Goal: Register for event/course

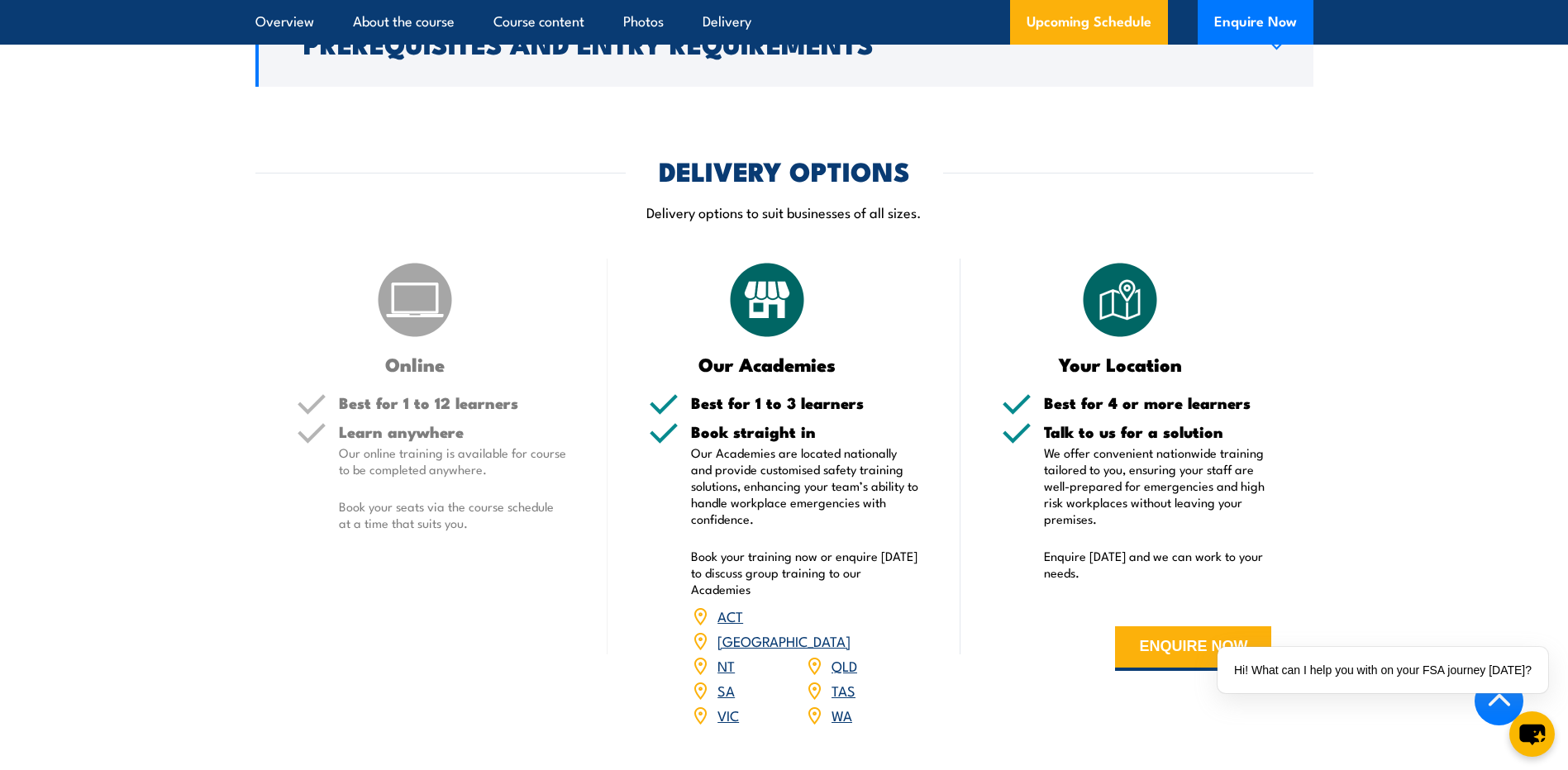
scroll to position [1984, 0]
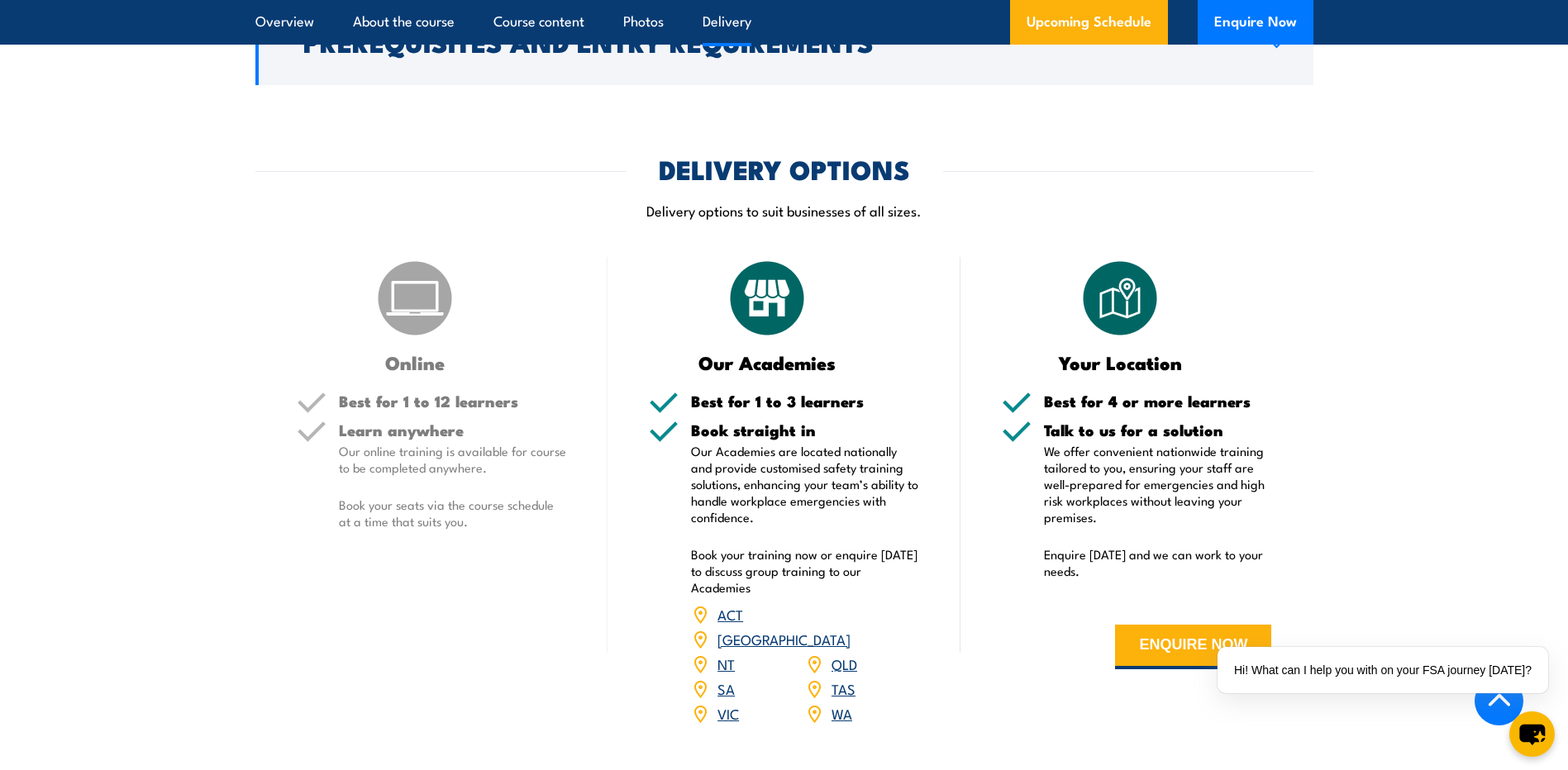
click at [813, 656] on img at bounding box center [815, 665] width 19 height 19
click at [843, 654] on link "QLD" at bounding box center [844, 663] width 26 height 20
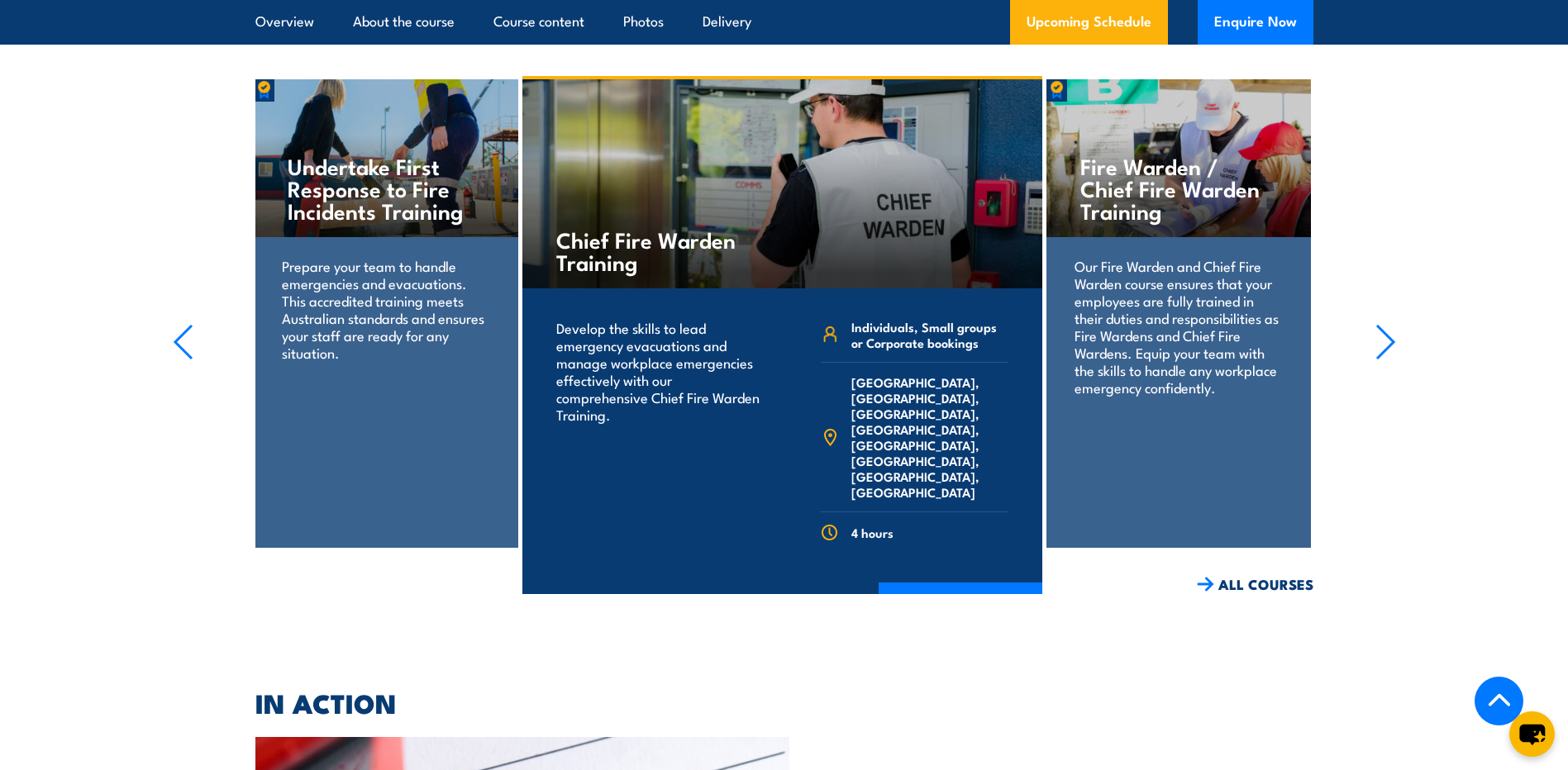
scroll to position [3802, 0]
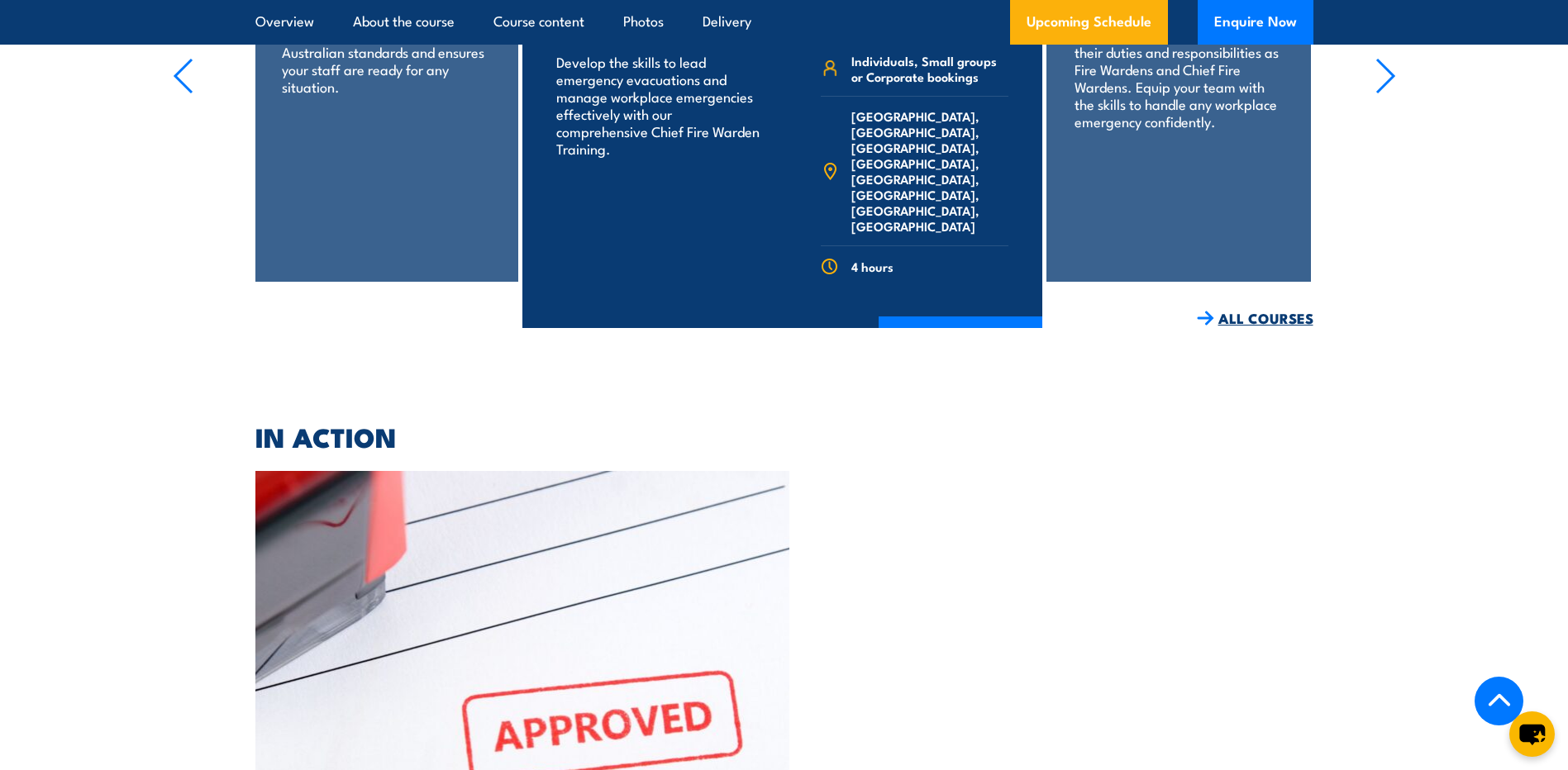
click at [1266, 309] on link "ALL COURSES" at bounding box center [1255, 318] width 116 height 19
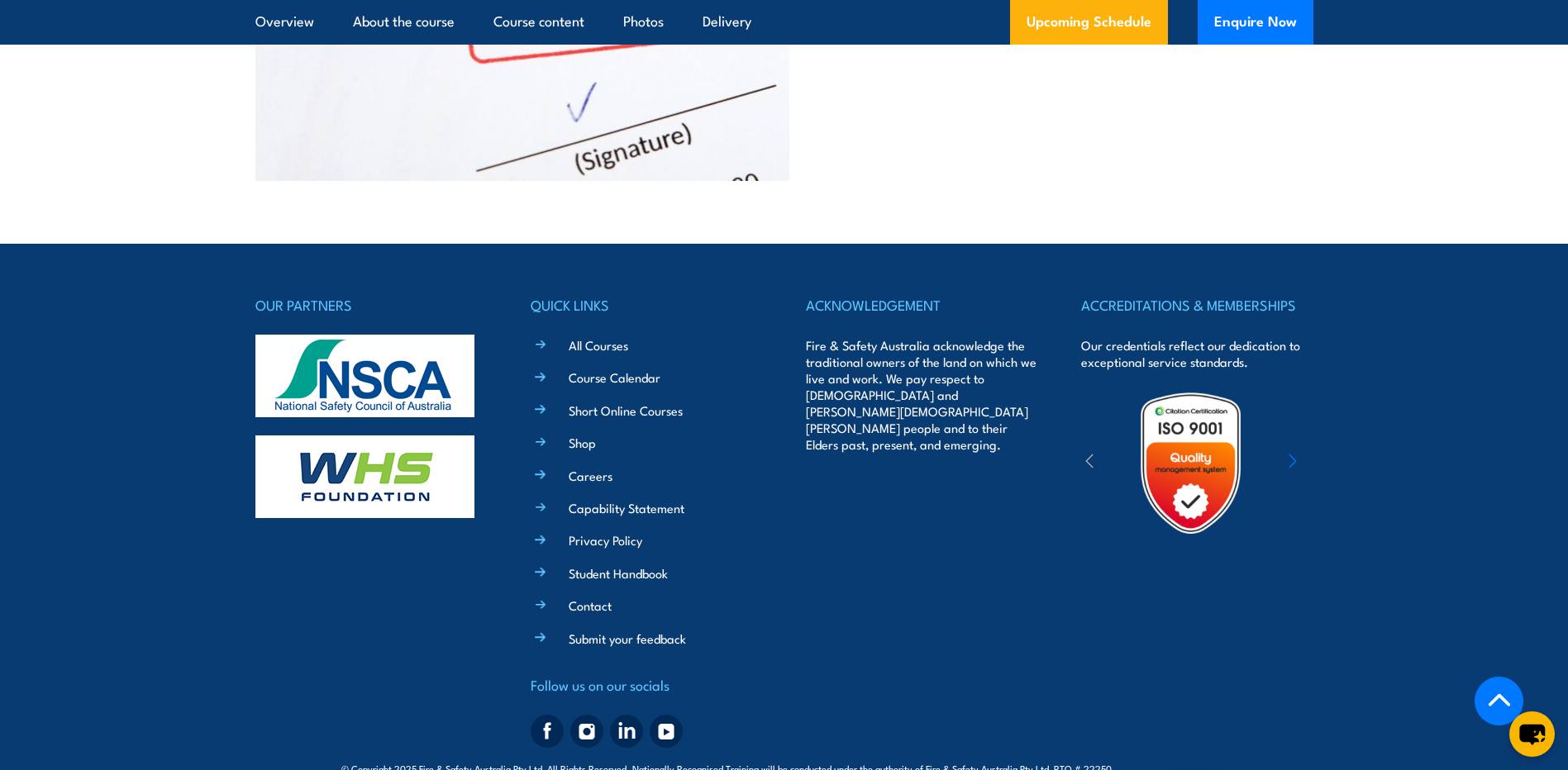
scroll to position [4531, 0]
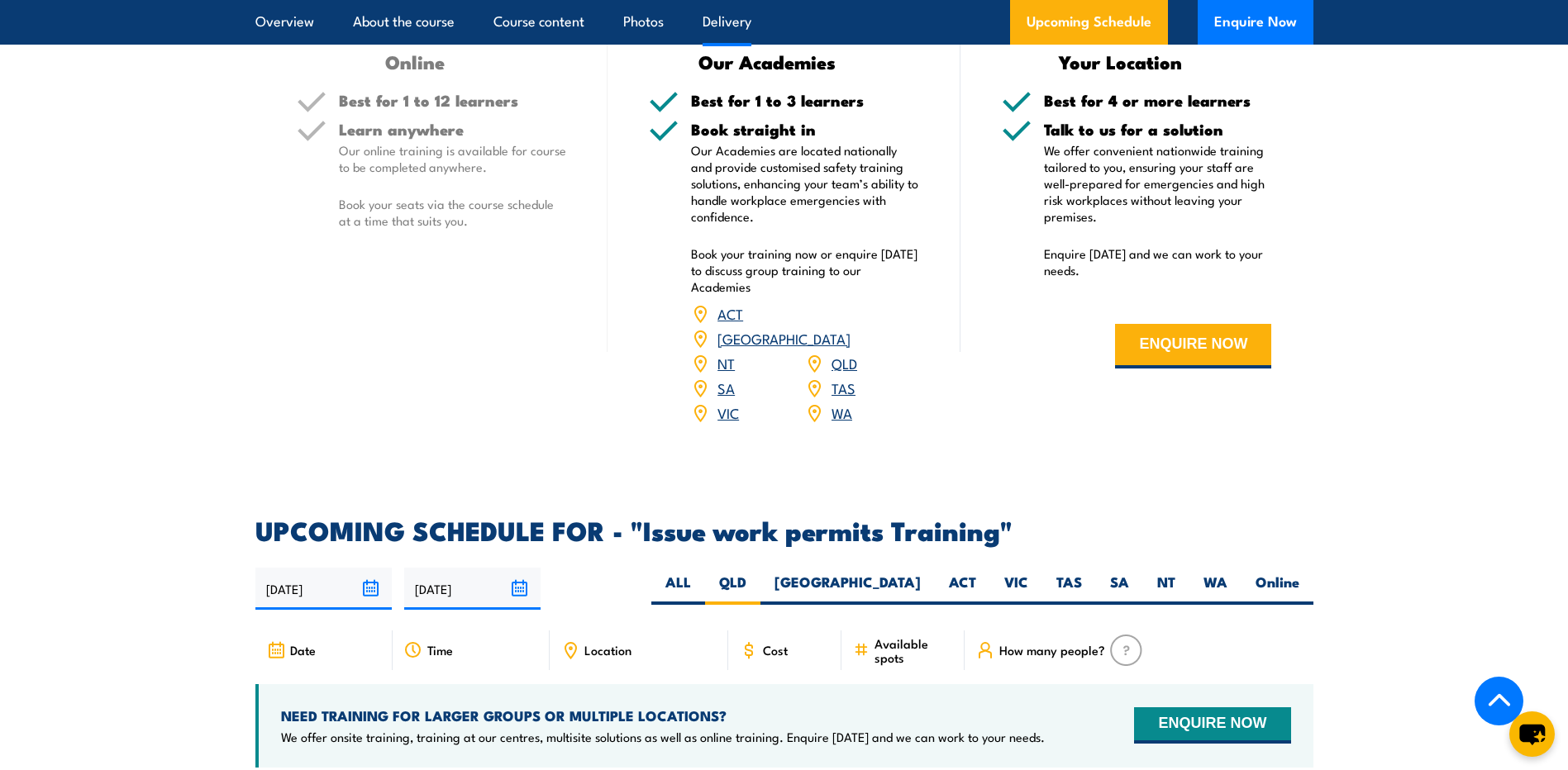
scroll to position [2232, 0]
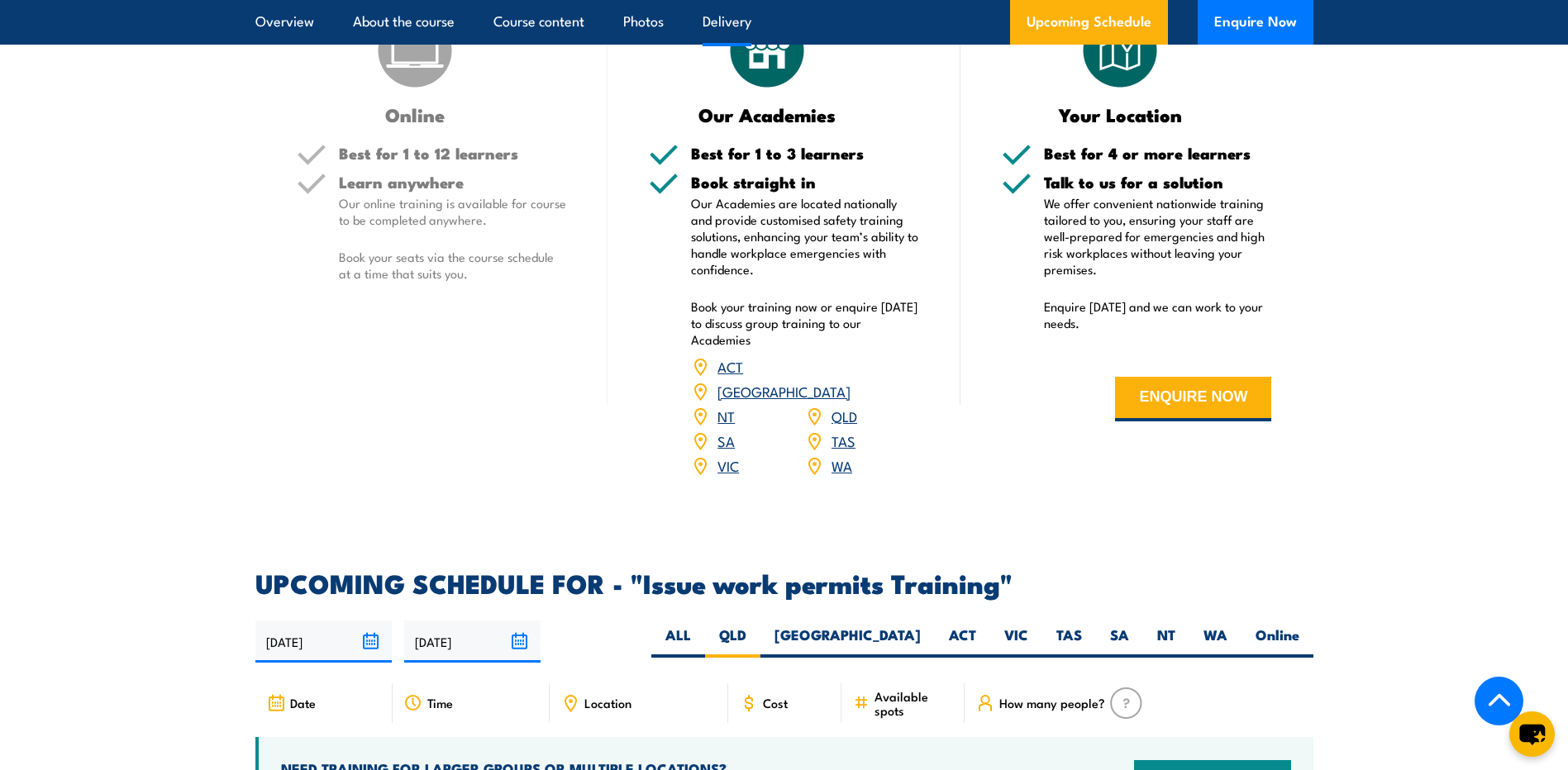
click at [844, 405] on link "QLD" at bounding box center [844, 415] width 26 height 20
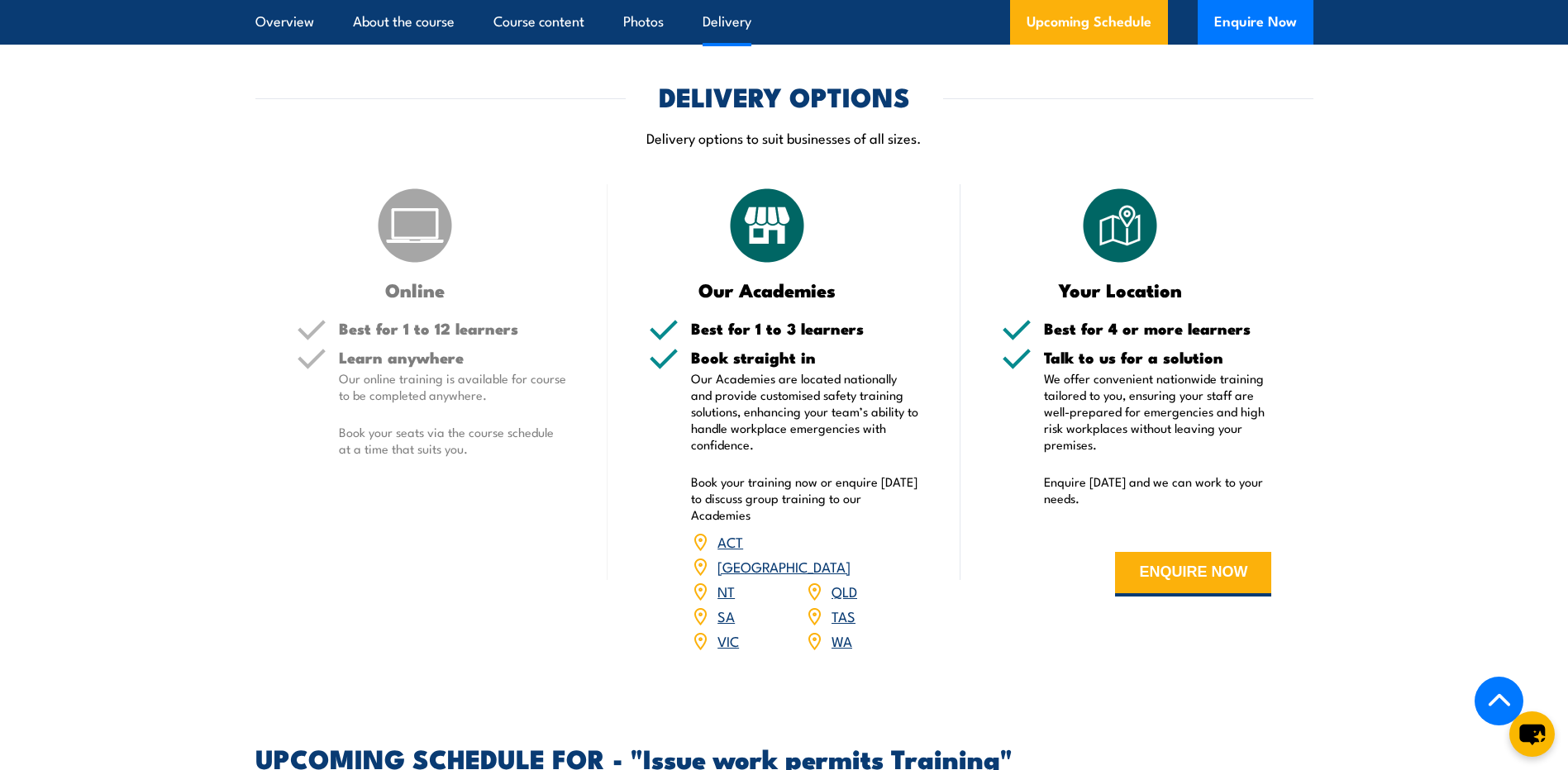
scroll to position [2051, 0]
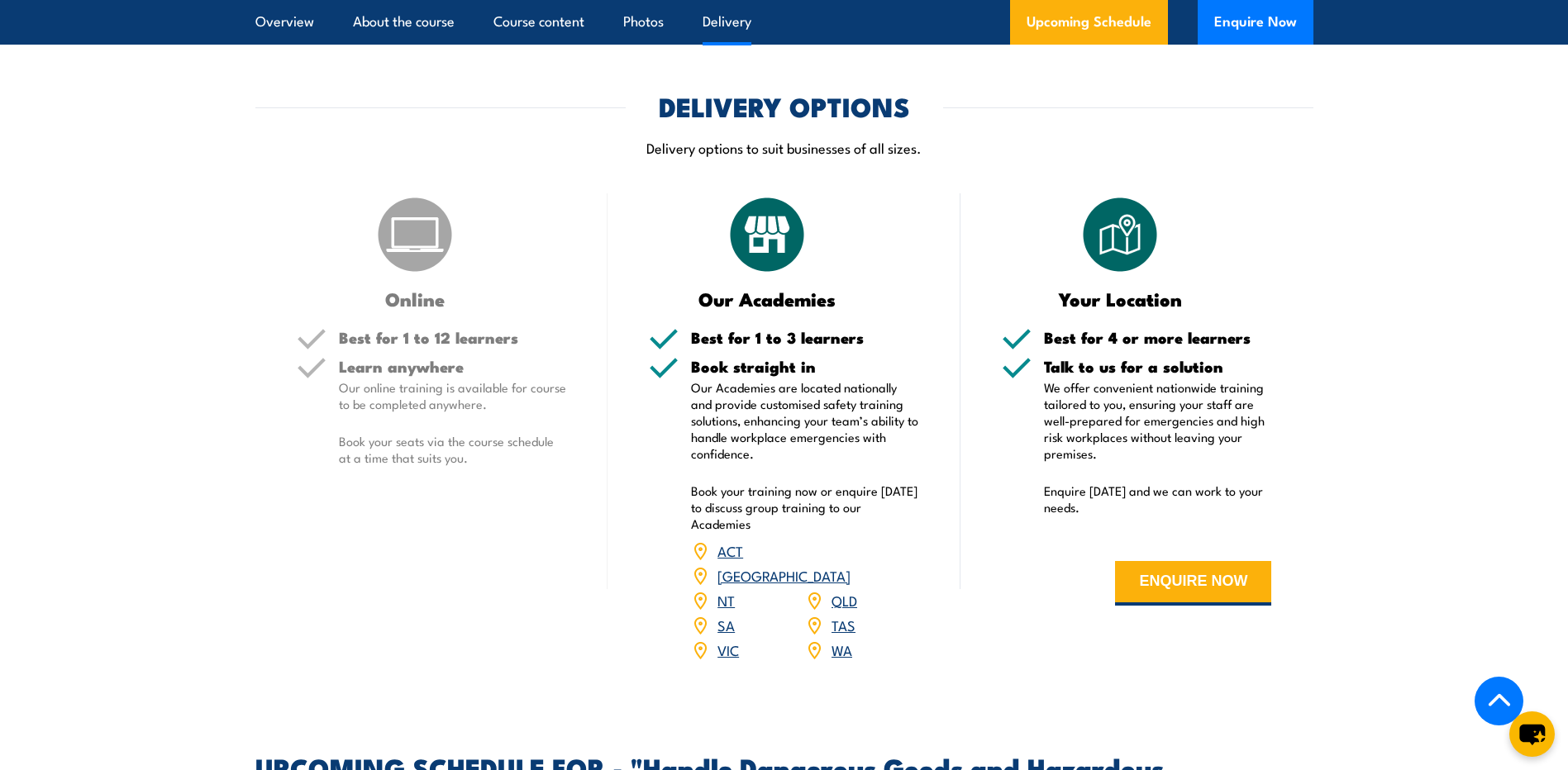
scroll to position [1901, 0]
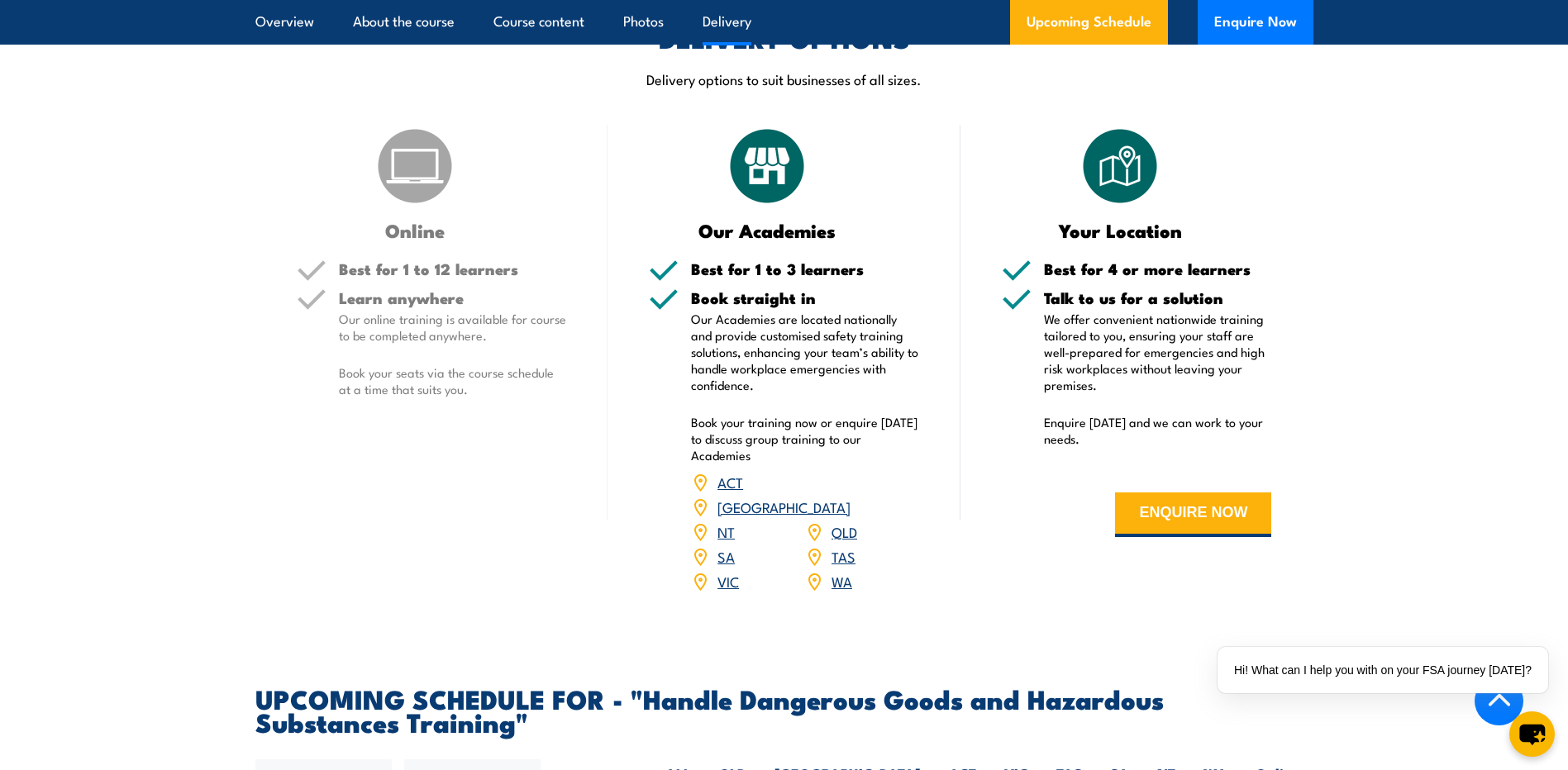
click at [850, 541] on link "QLD" at bounding box center [844, 531] width 26 height 20
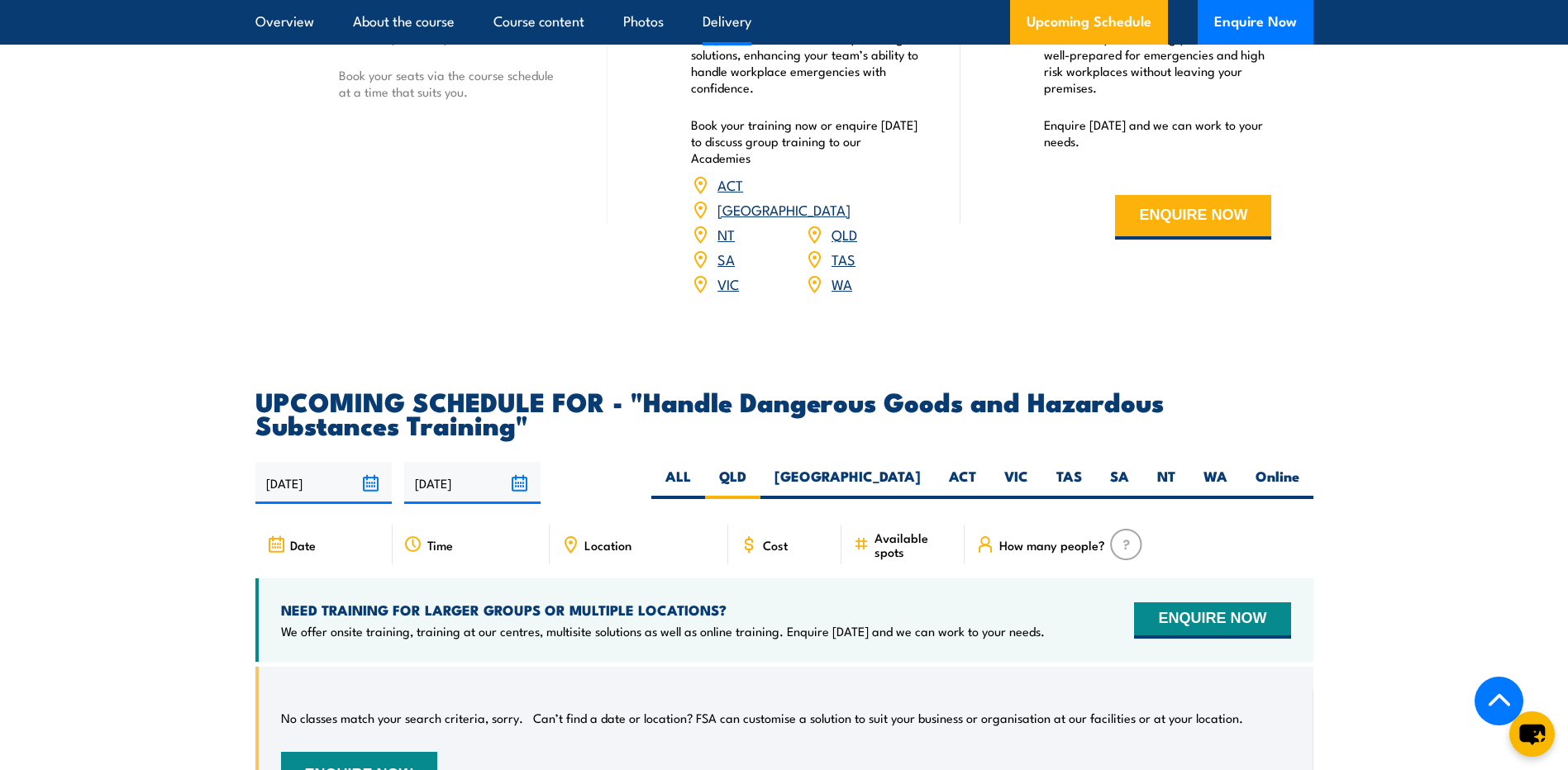
scroll to position [2197, 0]
click at [840, 245] on link "QLD" at bounding box center [844, 234] width 26 height 20
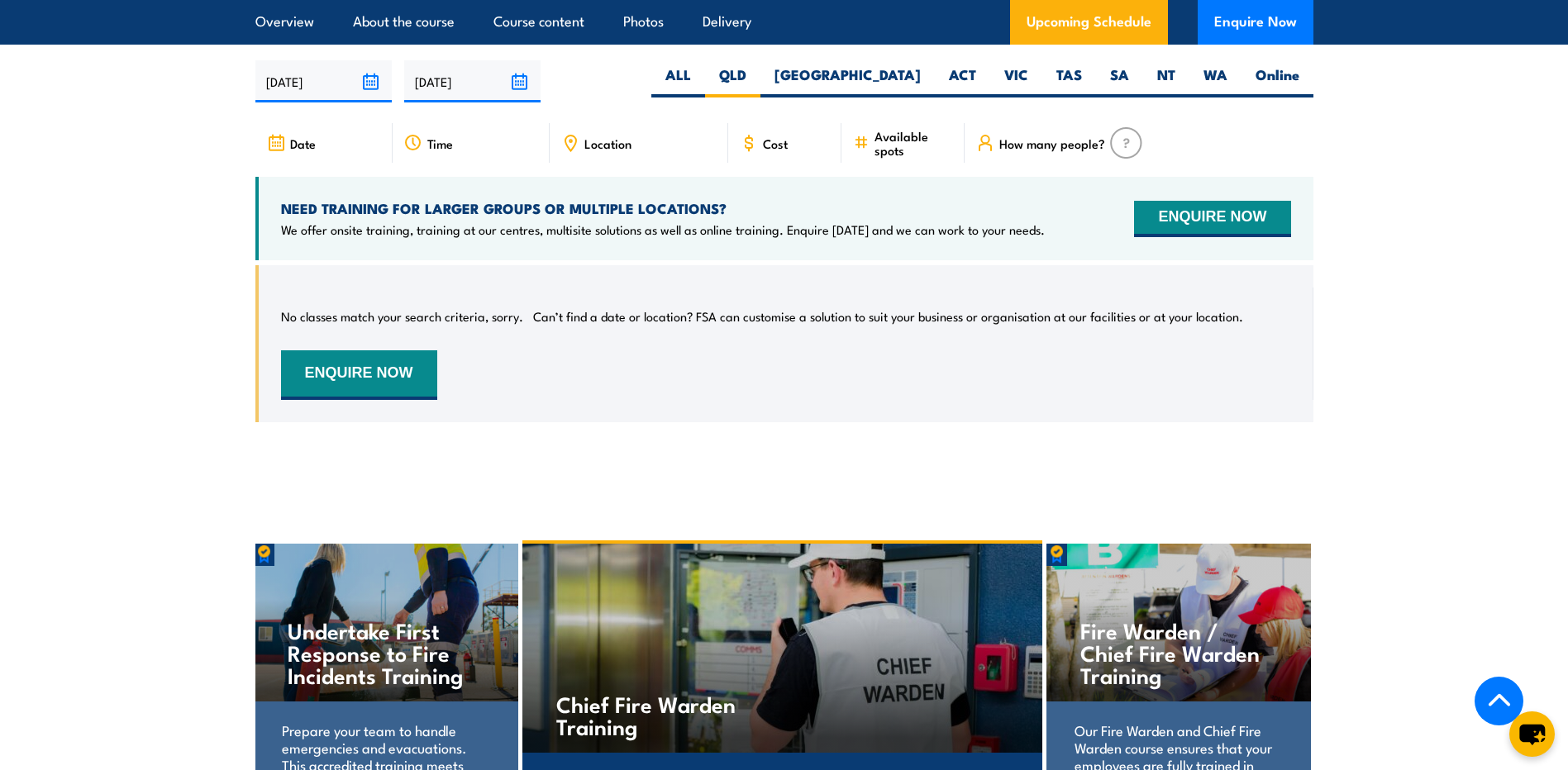
scroll to position [2602, 0]
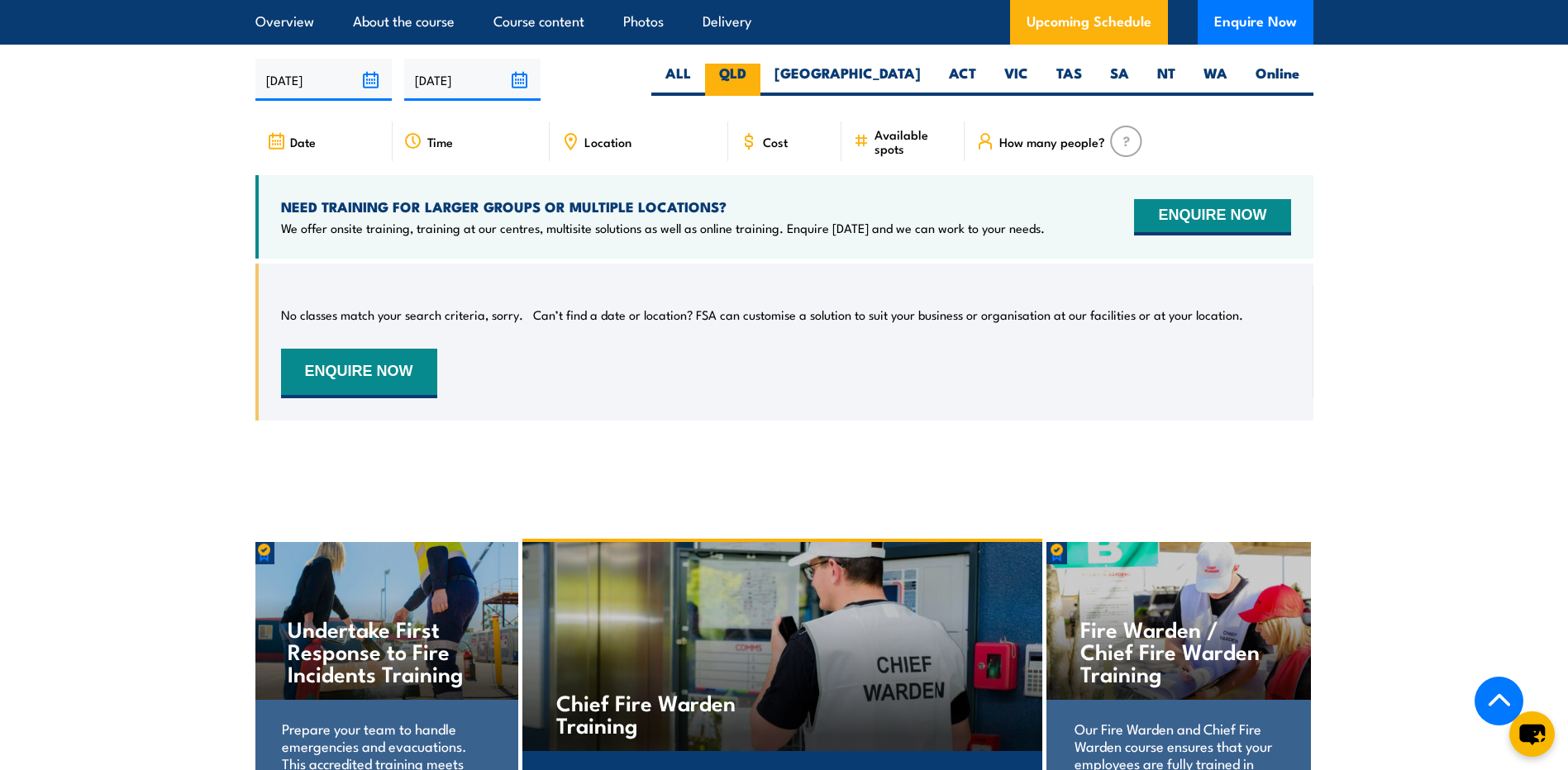
click at [761, 96] on label "QLD" at bounding box center [733, 79] width 56 height 33
click at [757, 74] on input "QLD" at bounding box center [752, 69] width 11 height 11
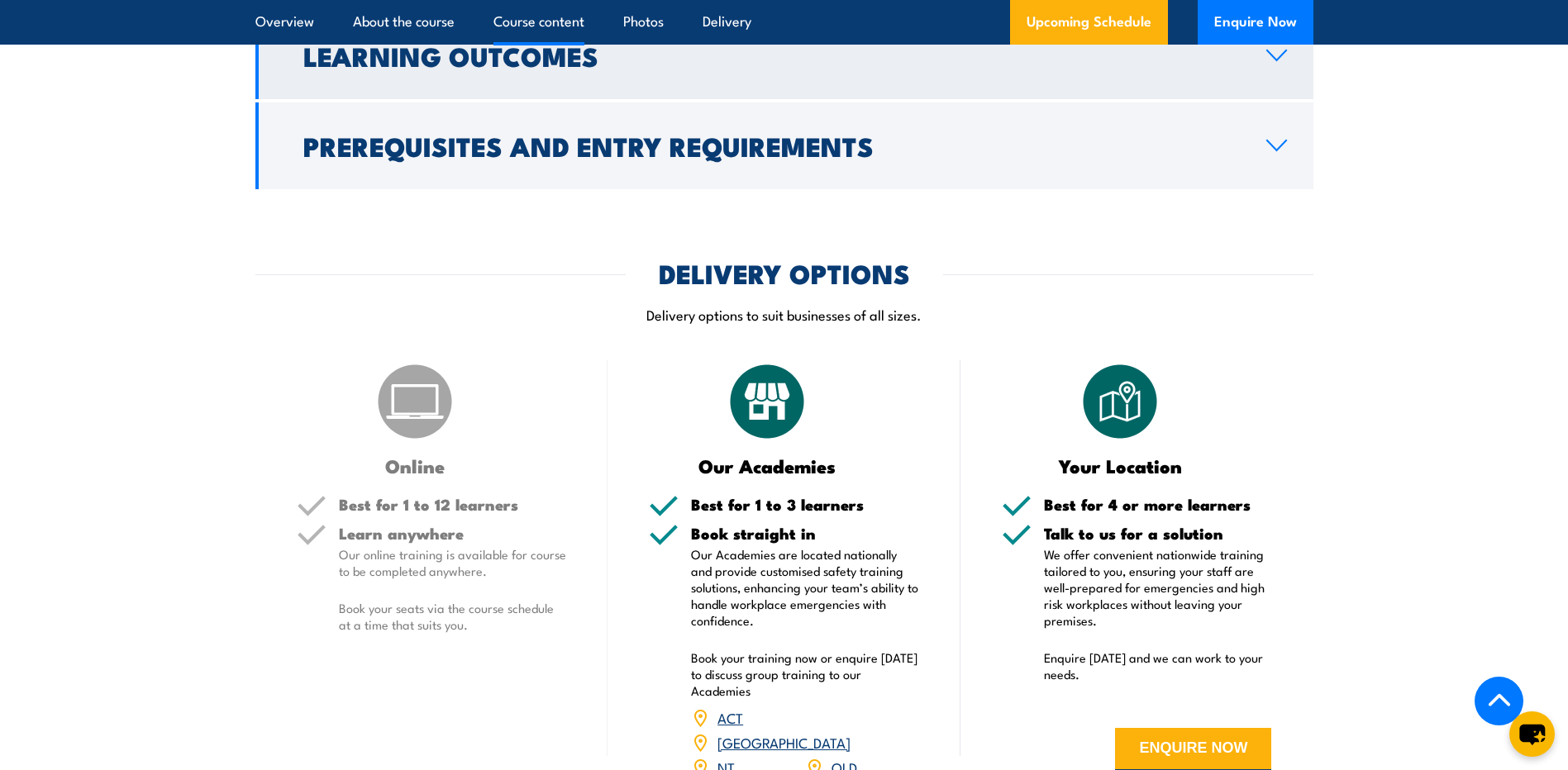
scroll to position [1775, 0]
